Goal: Find specific page/section: Find specific page/section

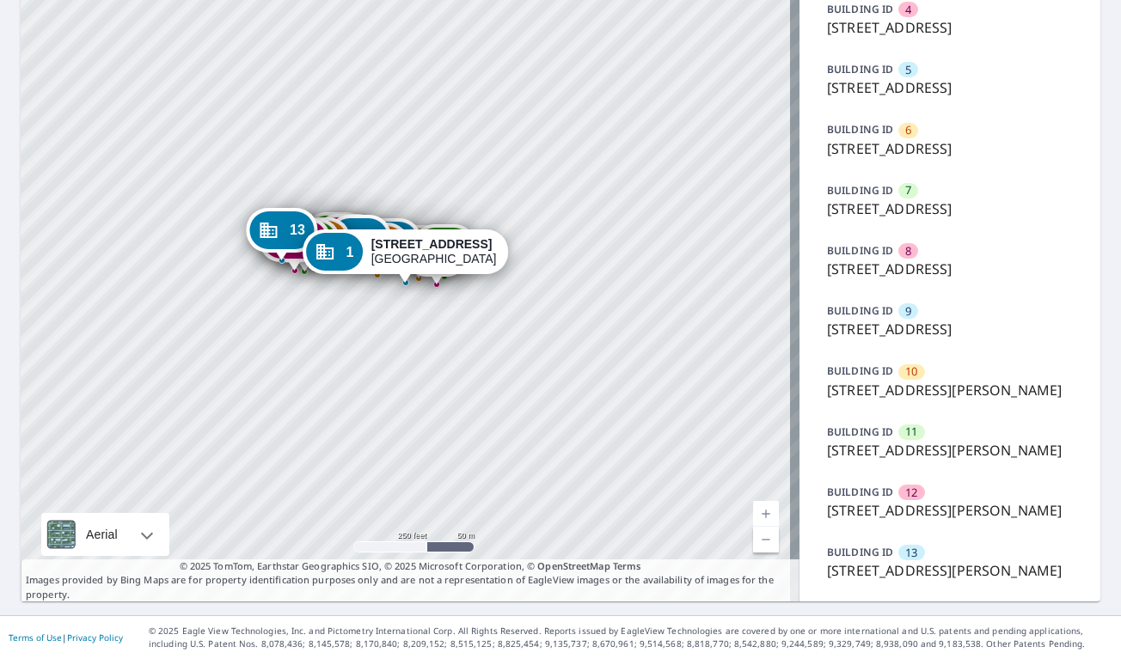
scroll to position [573, 0]
click at [898, 500] on div "12" at bounding box center [911, 492] width 26 height 15
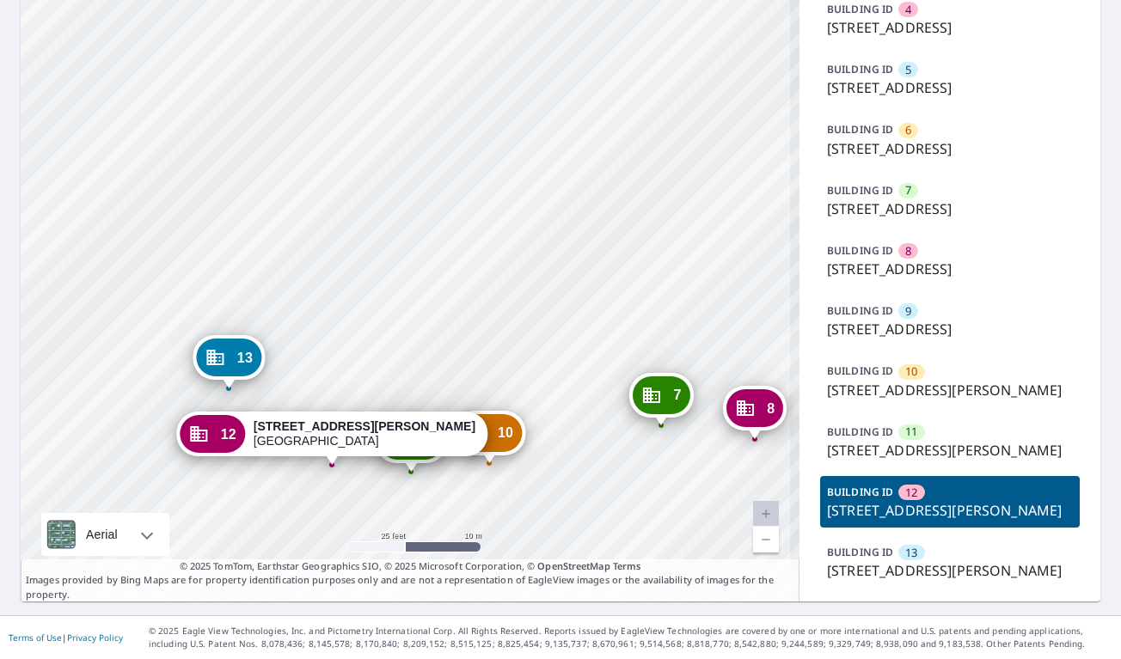
drag, startPoint x: 373, startPoint y: 215, endPoint x: 412, endPoint y: 365, distance: 155.3
click at [412, 365] on div "1 [STREET_ADDRESS] 2 [STREET_ADDRESS] 3 [STREET_ADDRESS] 4 [STREET_ADDRESS][GEO…" at bounding box center [410, 152] width 779 height 900
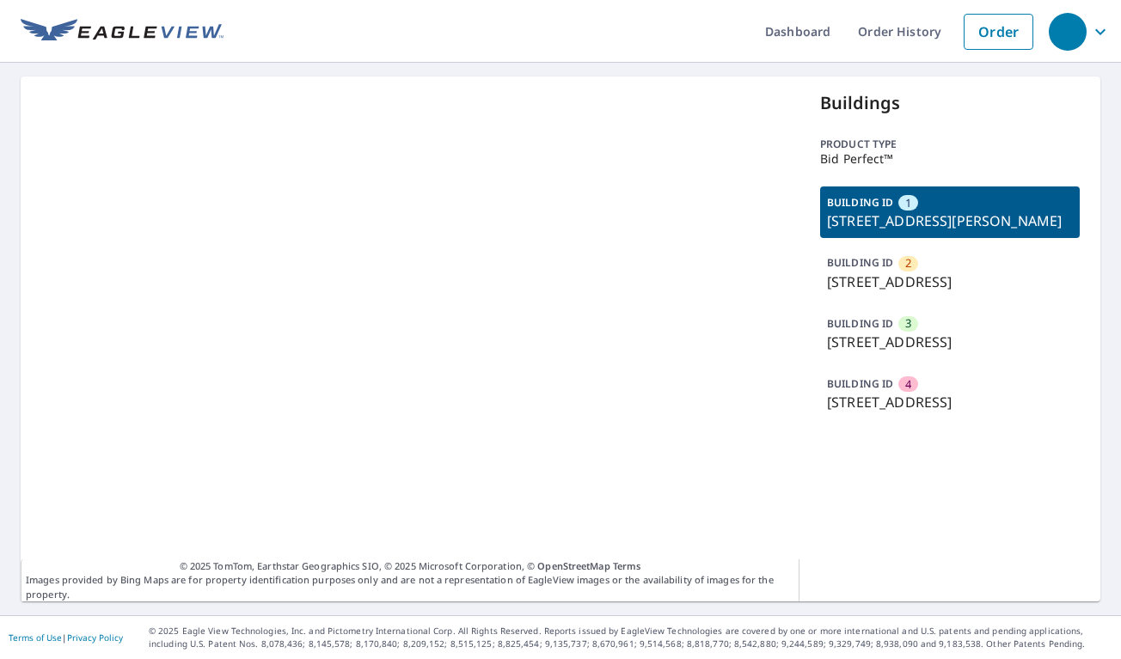
click at [955, 278] on p "[STREET_ADDRESS]" at bounding box center [950, 282] width 246 height 21
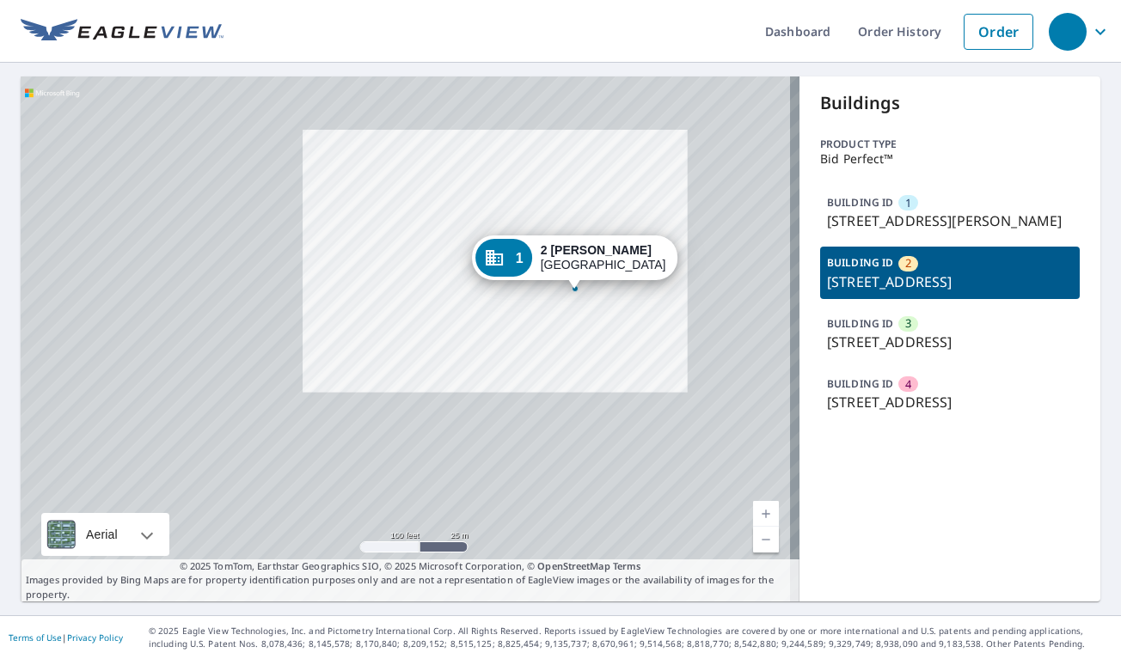
drag, startPoint x: 719, startPoint y: 470, endPoint x: 623, endPoint y: 274, distance: 218.3
click at [623, 274] on div "2 28 Us Hwy 206 Far Hills, NJ 07931 3 2 Us Hwy 206 Far Hills, NJ 07931 4 2 US H…" at bounding box center [410, 338] width 779 height 525
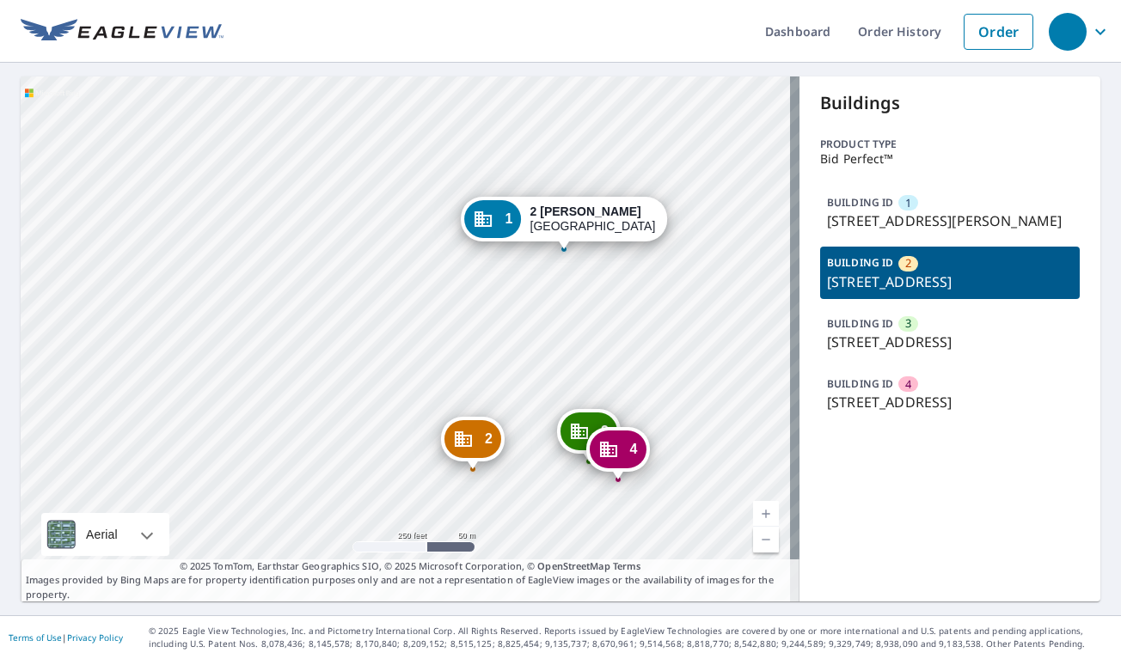
drag, startPoint x: 655, startPoint y: 327, endPoint x: 639, endPoint y: 332, distance: 16.3
click at [639, 332] on div "2 28 Us Hwy 206 Far Hills, NJ 07931 3 2 Us Hwy 206 Far Hills, NJ 07931 4 2 US H…" at bounding box center [410, 338] width 779 height 525
